Goal: Task Accomplishment & Management: Manage account settings

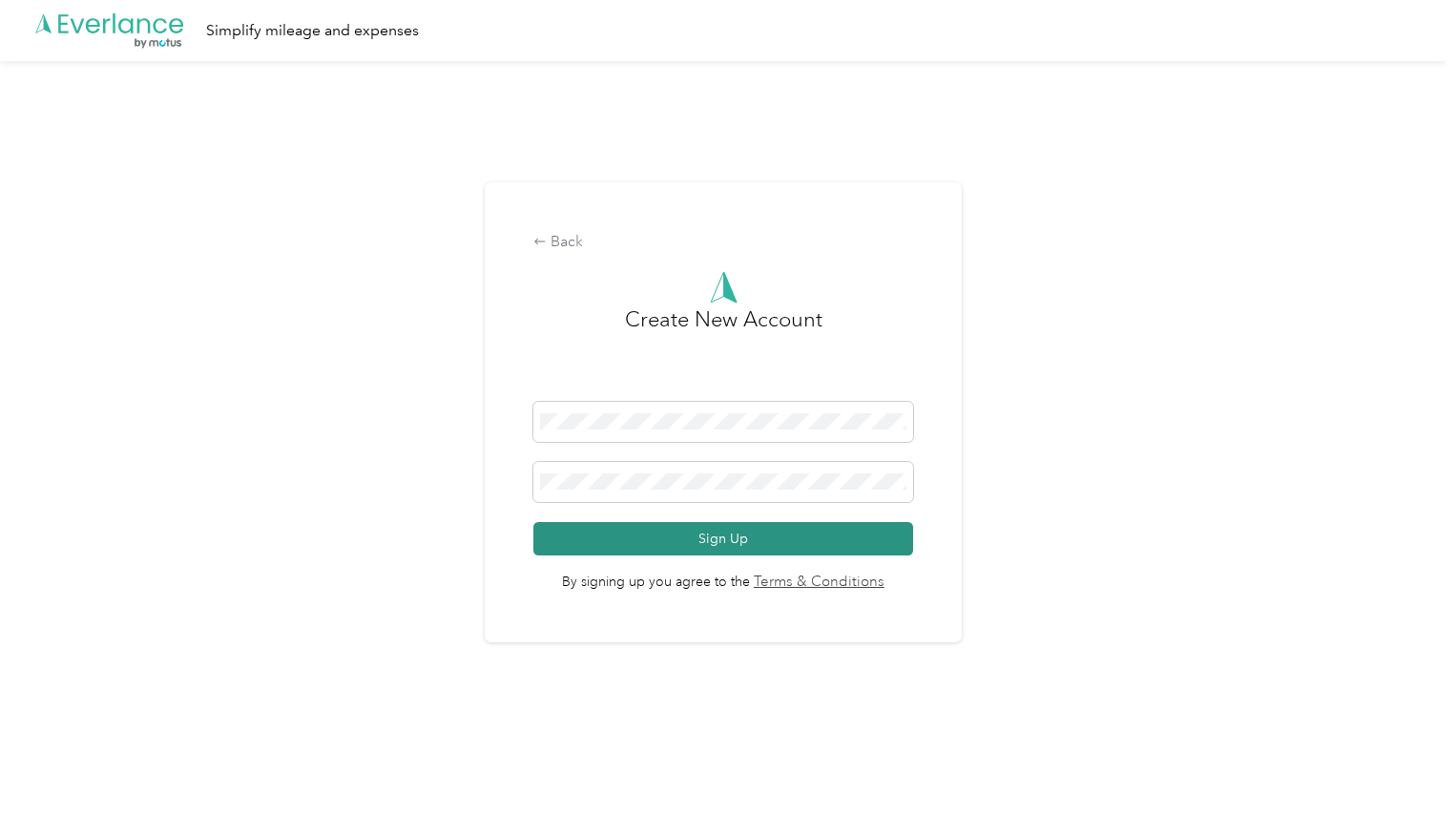
click at [730, 535] on button "Sign Up" at bounding box center [722, 539] width 379 height 33
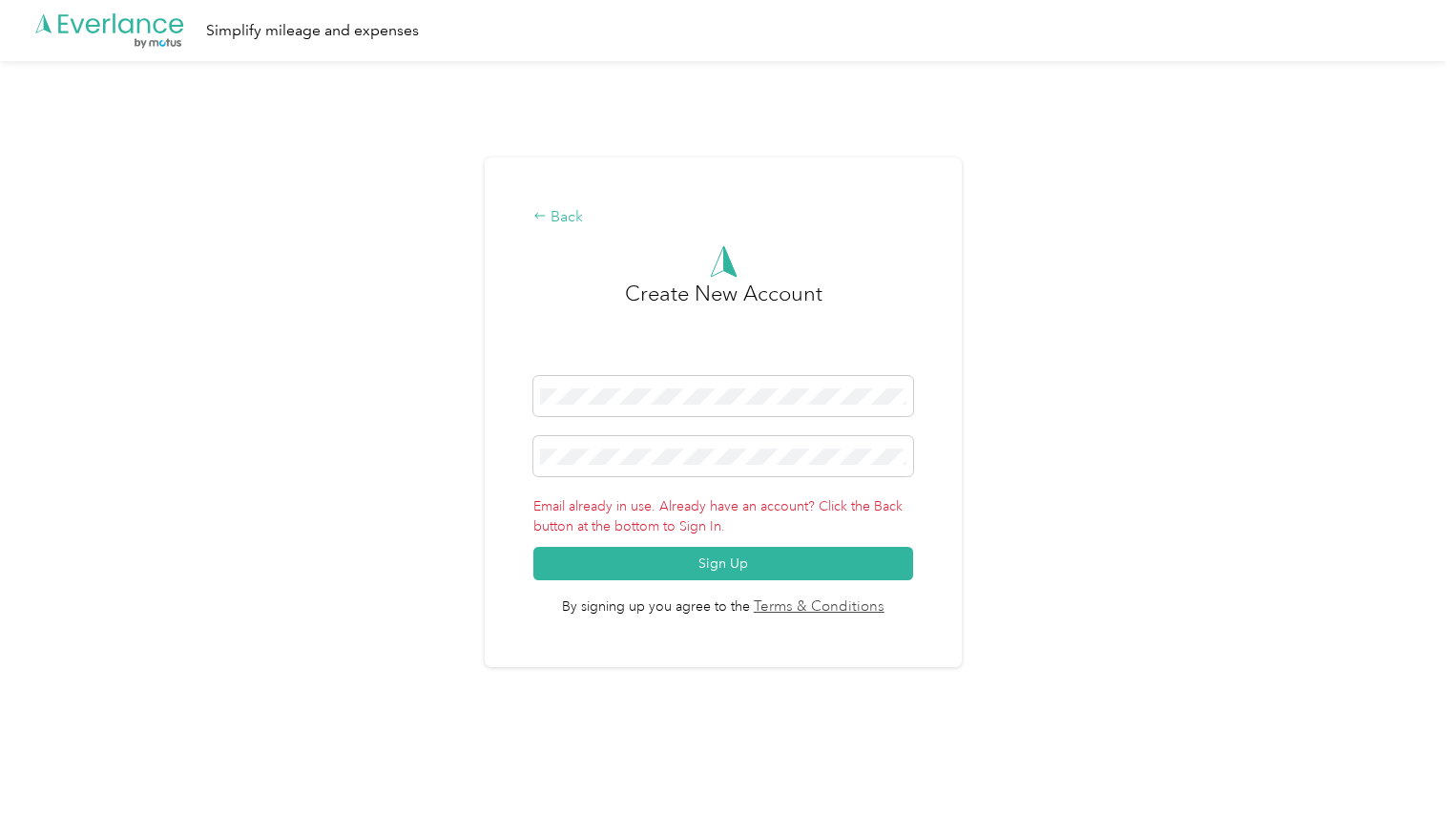
click at [570, 208] on div "Back" at bounding box center [722, 216] width 379 height 23
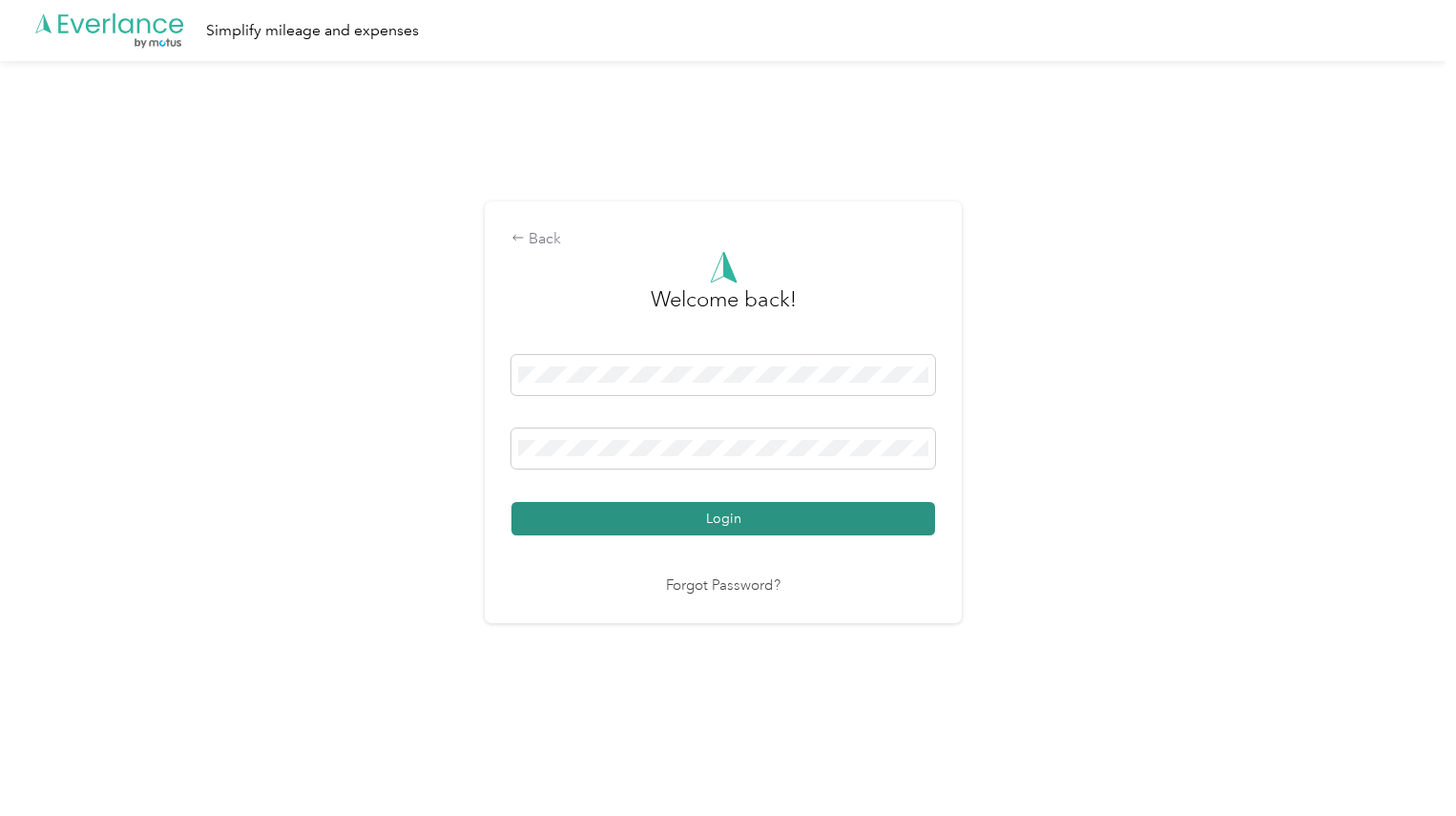
click at [754, 510] on button "Login" at bounding box center [723, 518] width 423 height 33
